Goal: Check status

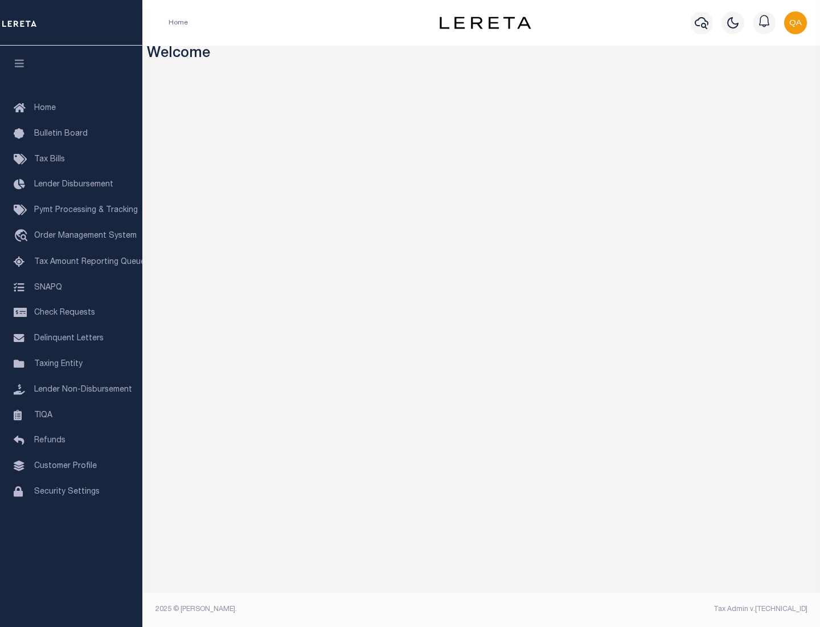
click at [71, 313] on span "Check Requests" at bounding box center [64, 313] width 61 height 8
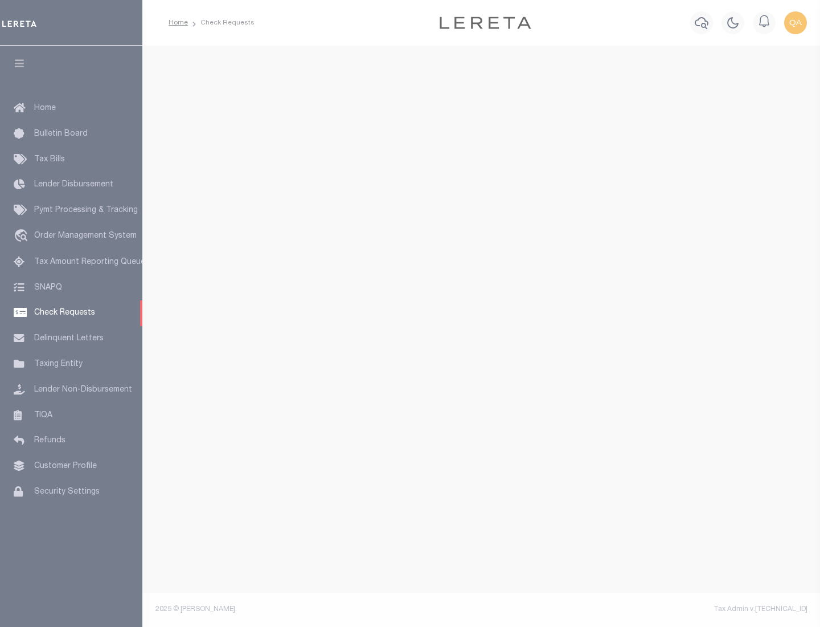
select select "50"
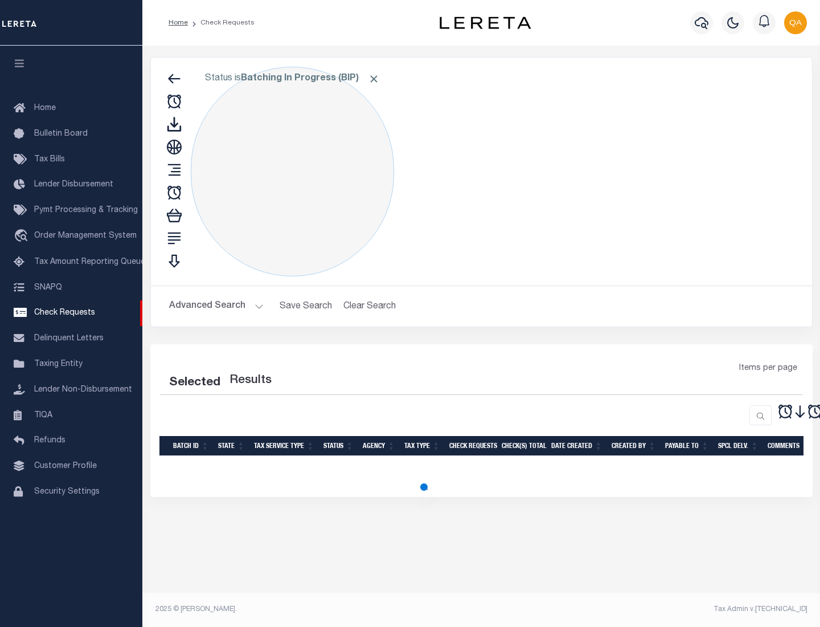
select select "50"
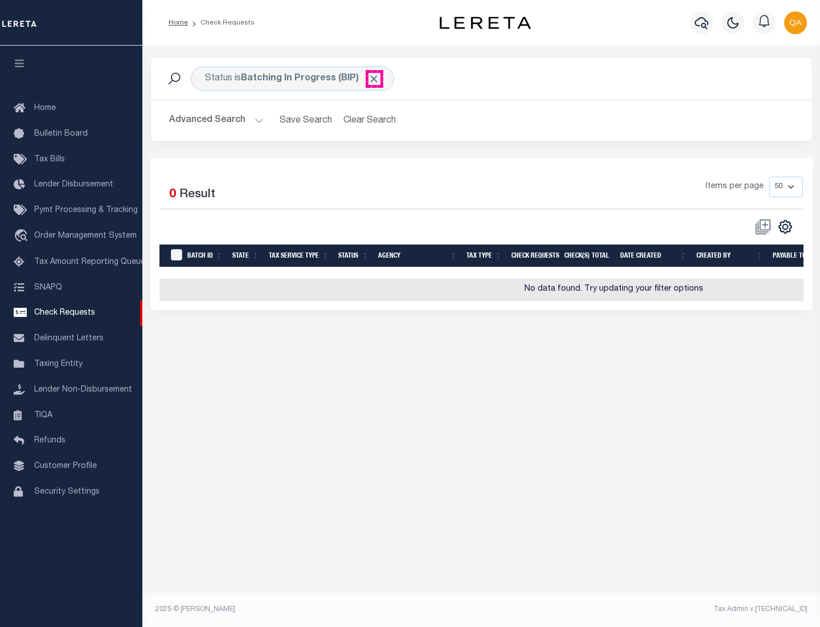
click at [374, 79] on span "Click to Remove" at bounding box center [374, 79] width 12 height 12
